Goal: Information Seeking & Learning: Learn about a topic

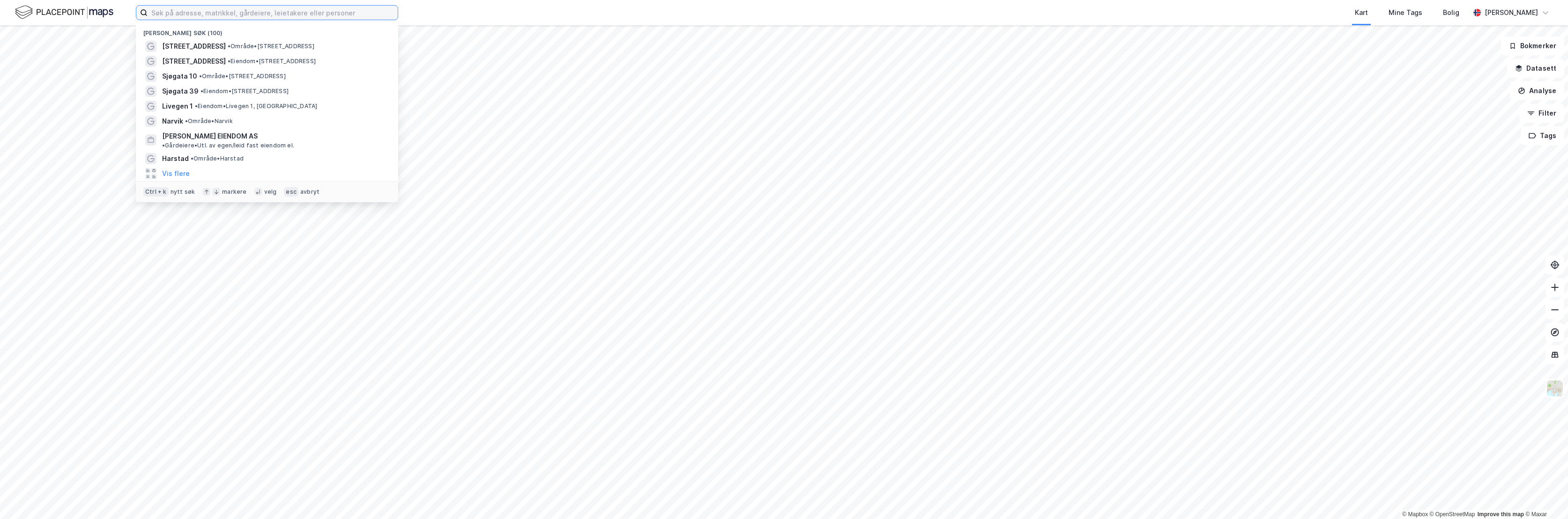
click at [216, 14] on input at bounding box center [272, 12] width 250 height 14
click at [212, 44] on span "[STREET_ADDRESS]" at bounding box center [194, 47] width 63 height 11
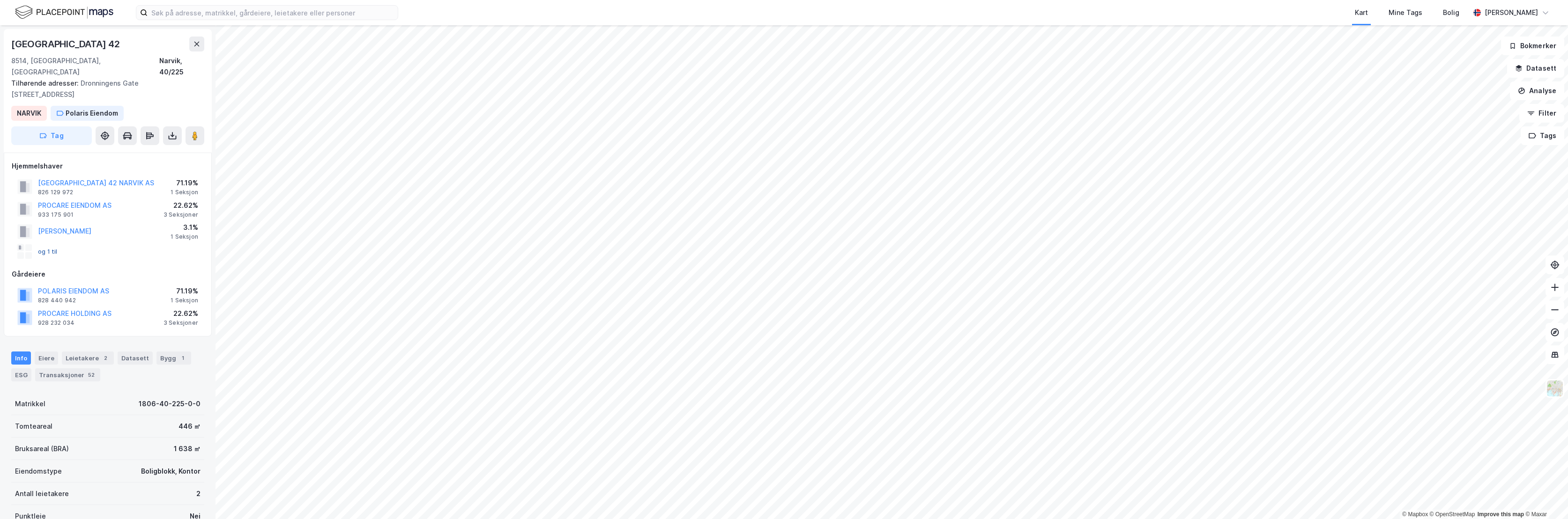
click at [0, 0] on button "og 1 til" at bounding box center [0, 0] width 0 height 0
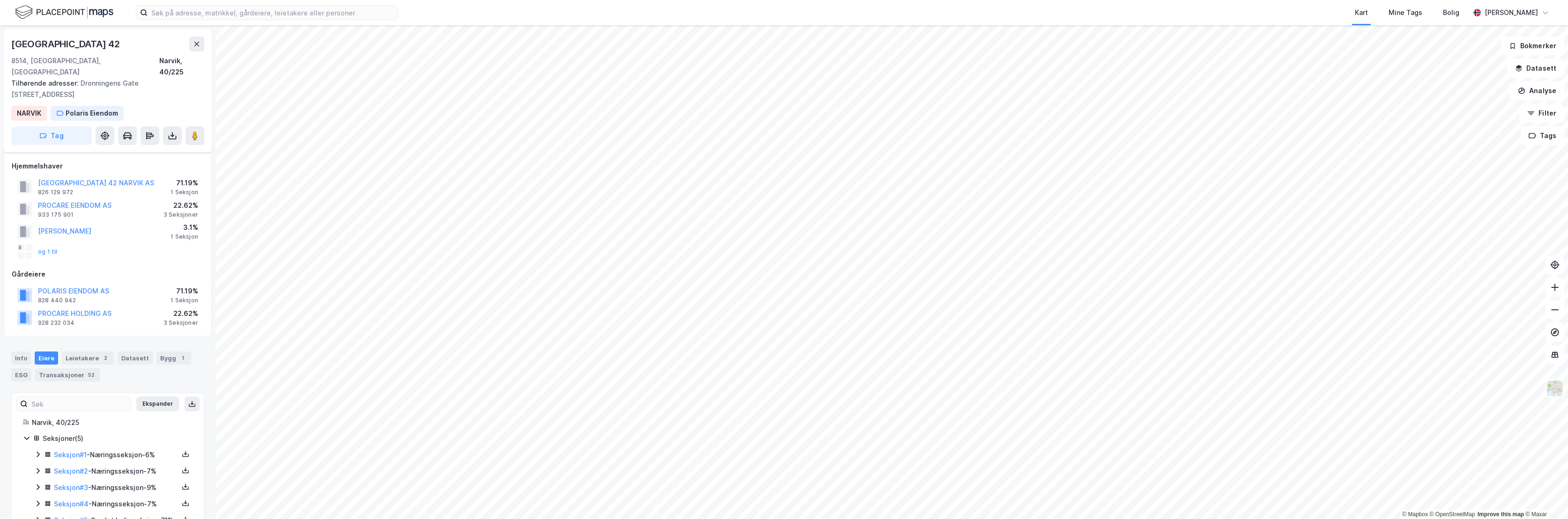
scroll to position [30, 0]
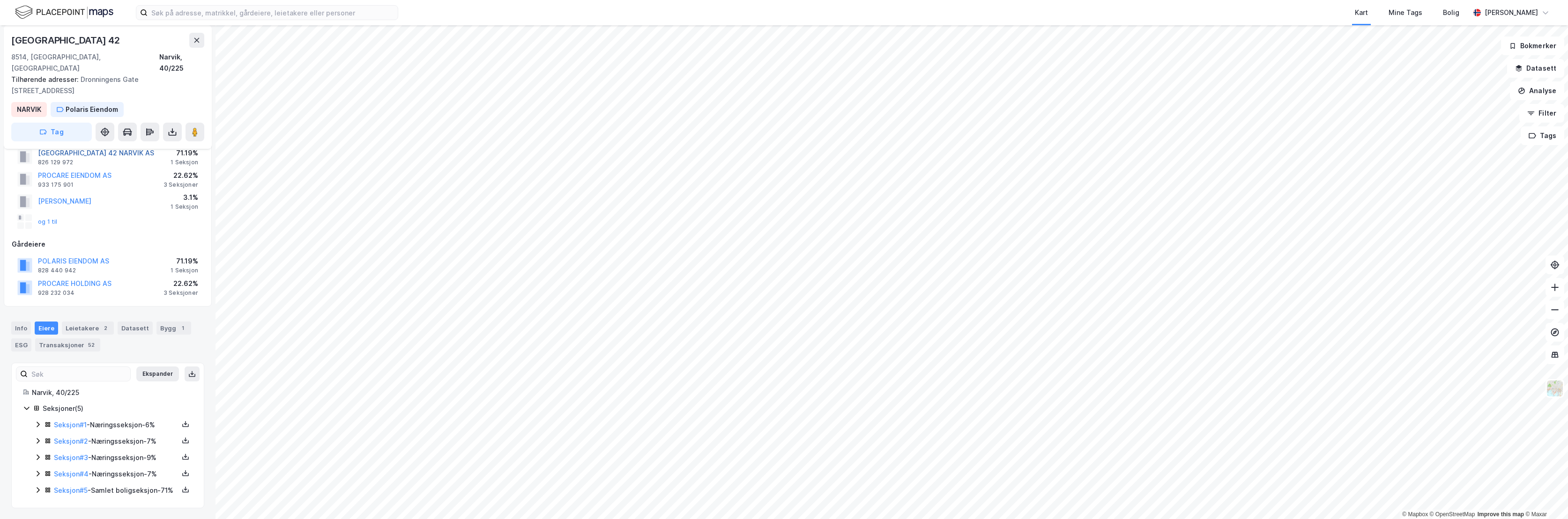
click at [0, 0] on button "DRONNINGENS GATE 42 NARVIK AS" at bounding box center [0, 0] width 0 height 0
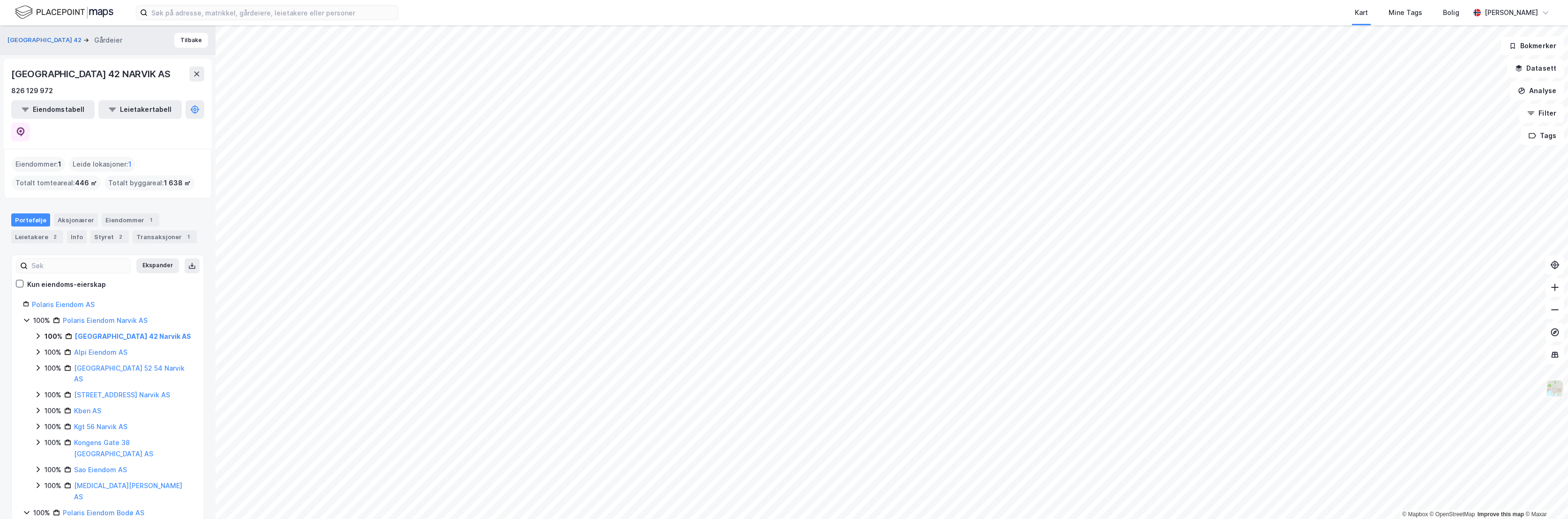
click at [1558, 387] on img at bounding box center [1555, 388] width 18 height 18
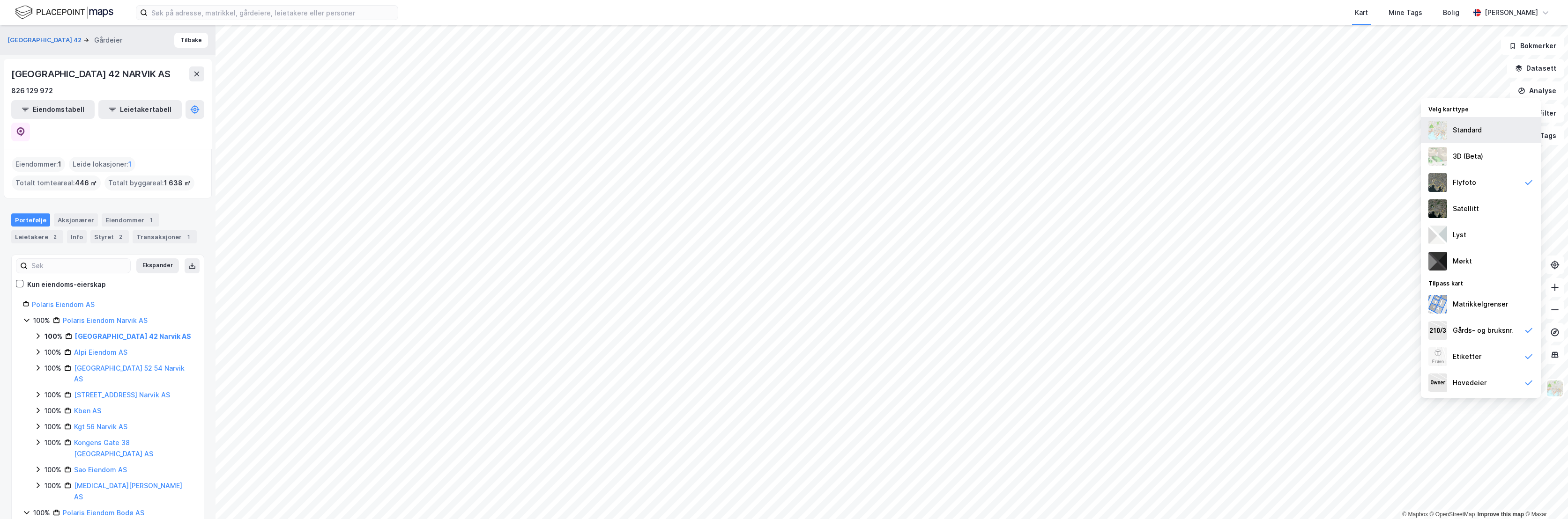
click at [1465, 132] on div "Standard" at bounding box center [1467, 130] width 29 height 11
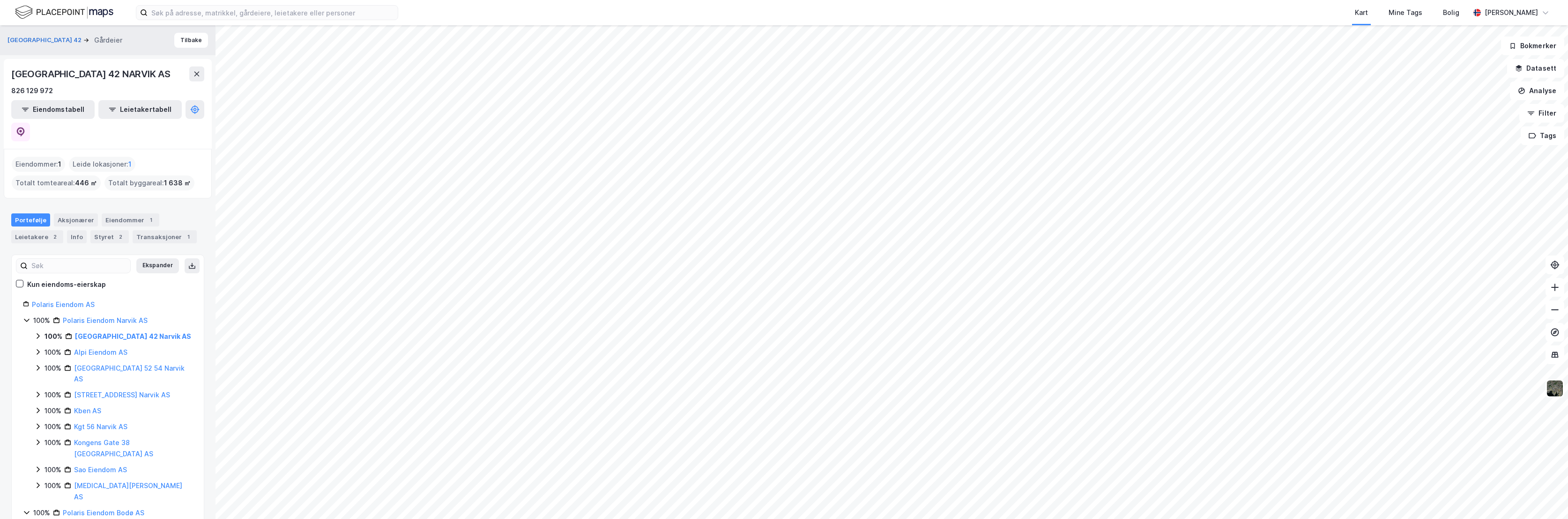
click at [48, 12] on img at bounding box center [64, 12] width 98 height 16
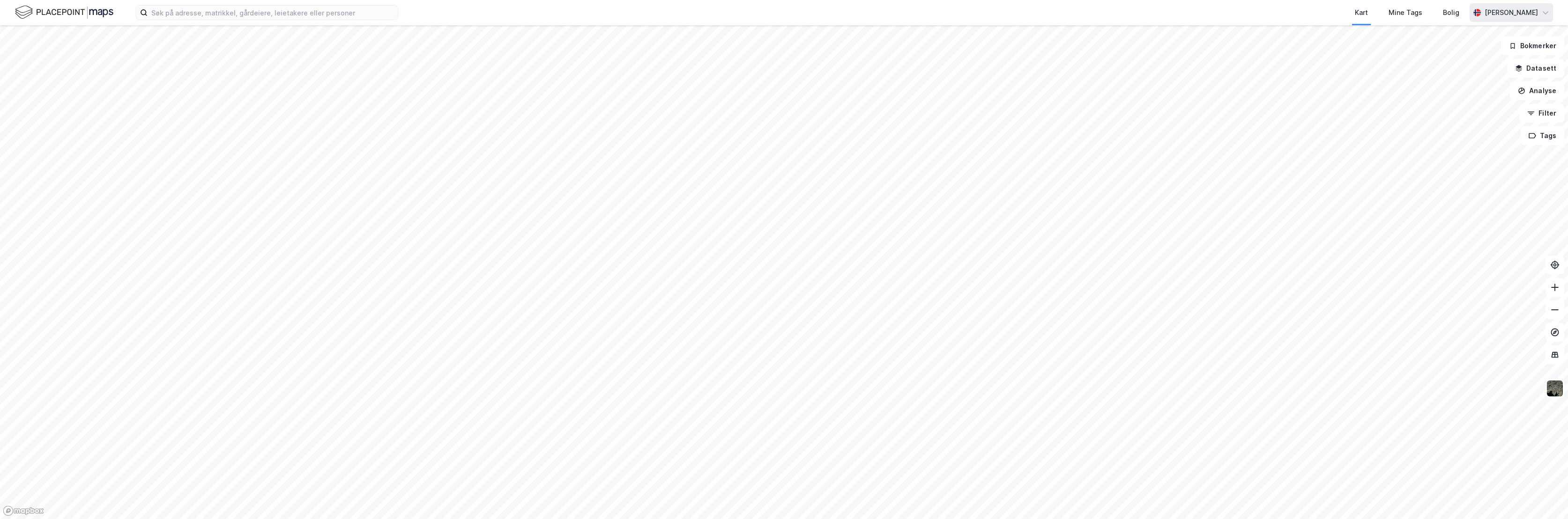
click at [1533, 11] on div "[PERSON_NAME]" at bounding box center [1511, 12] width 53 height 11
